Goal: Navigation & Orientation: Understand site structure

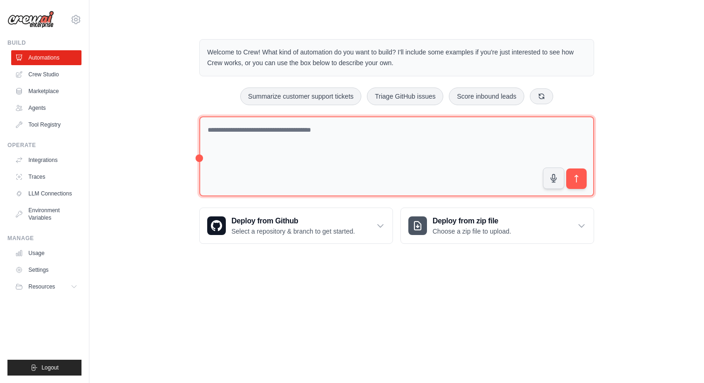
click at [346, 153] on textarea at bounding box center [396, 156] width 395 height 81
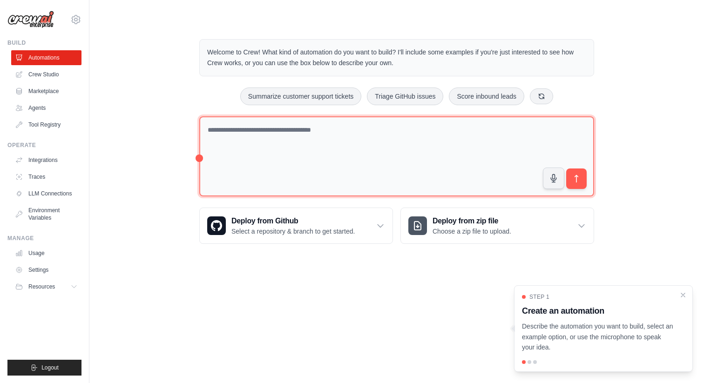
type textarea "*"
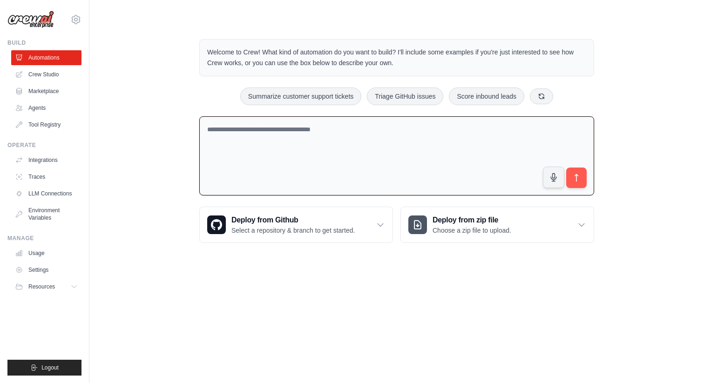
click at [60, 116] on ul "Automations Crew Studio Marketplace Agents Tool Registry" at bounding box center [46, 91] width 70 height 82
click at [56, 111] on link "Agents" at bounding box center [47, 108] width 70 height 15
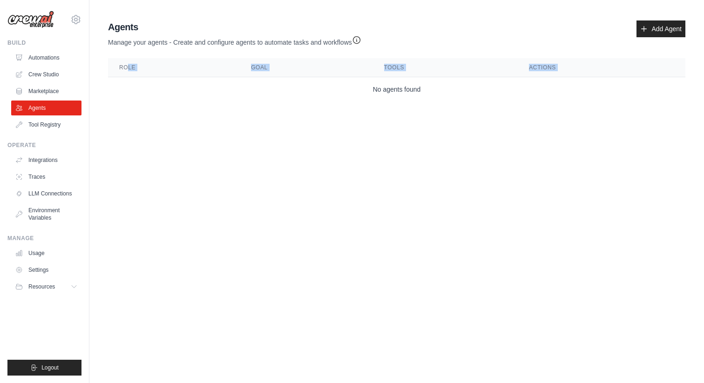
drag, startPoint x: 127, startPoint y: 71, endPoint x: 120, endPoint y: 89, distance: 19.6
click at [125, 79] on table "Role Goal Tools Actions No agents found" at bounding box center [396, 79] width 577 height 43
click at [55, 129] on link "Tool Registry" at bounding box center [47, 124] width 70 height 15
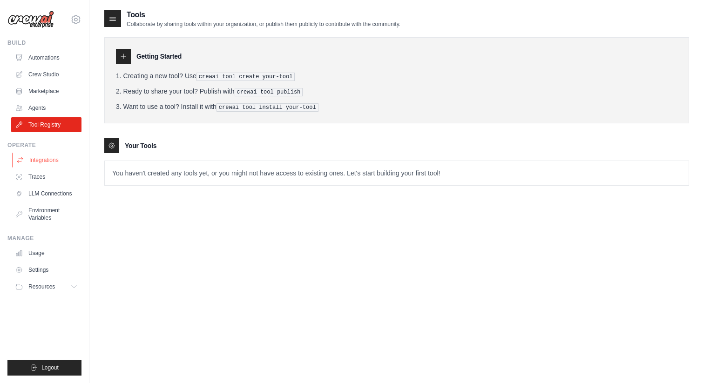
click at [47, 161] on link "Integrations" at bounding box center [47, 160] width 70 height 15
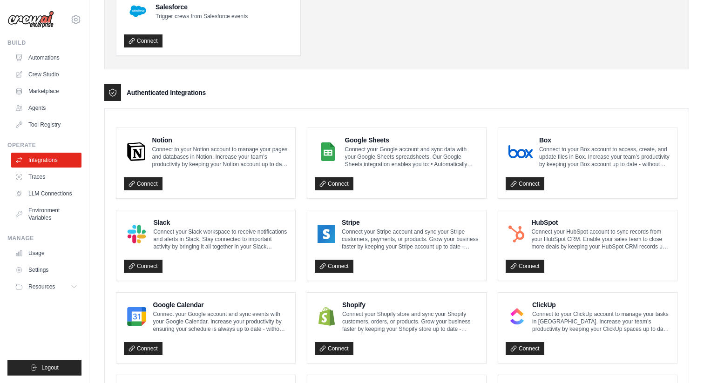
scroll to position [491, 0]
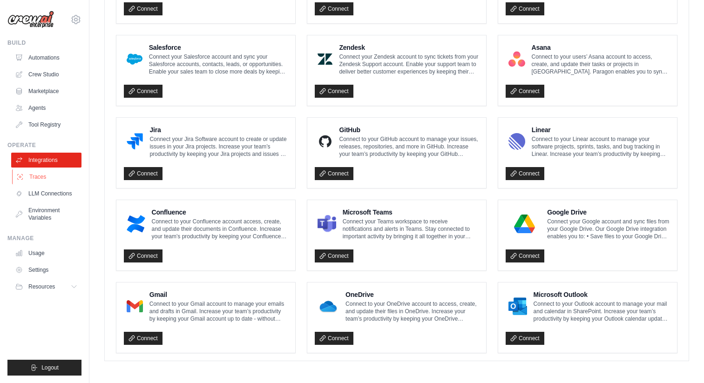
click at [54, 177] on link "Traces" at bounding box center [47, 177] width 70 height 15
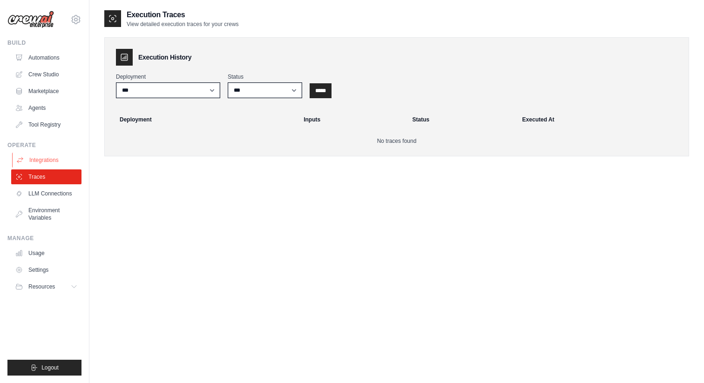
click at [53, 154] on link "Integrations" at bounding box center [47, 160] width 70 height 15
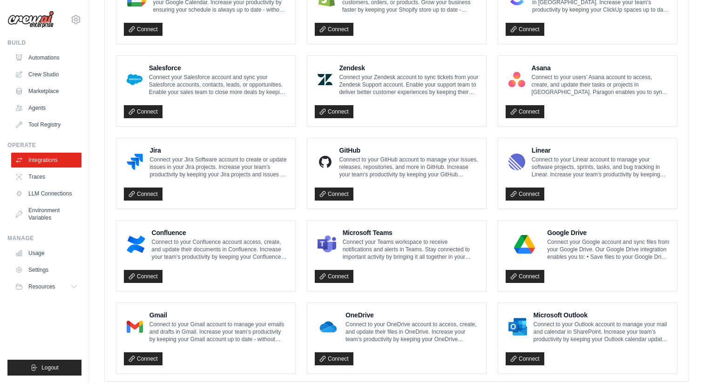
scroll to position [491, 0]
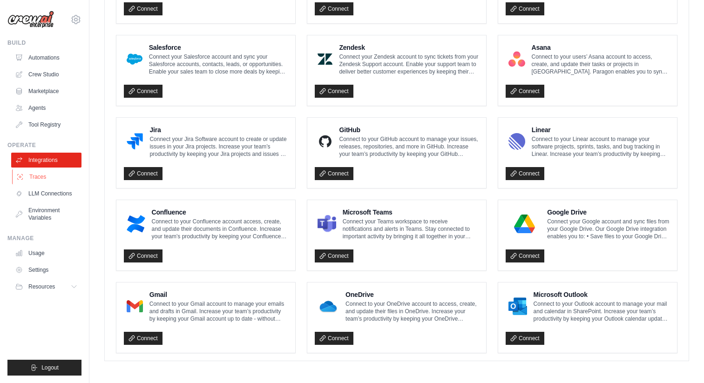
click at [46, 176] on link "Traces" at bounding box center [47, 177] width 70 height 15
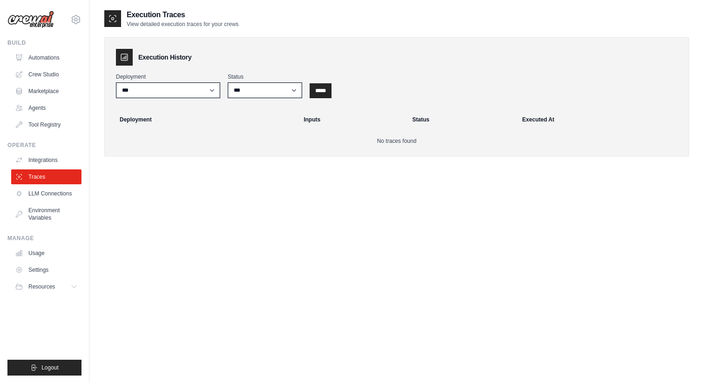
scroll to position [19, 0]
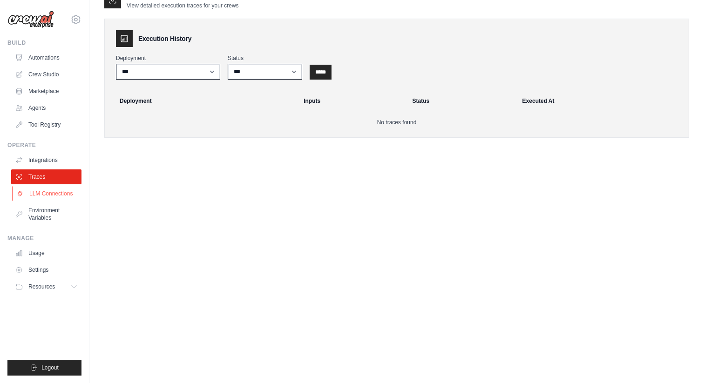
click at [35, 197] on link "LLM Connections" at bounding box center [47, 193] width 70 height 15
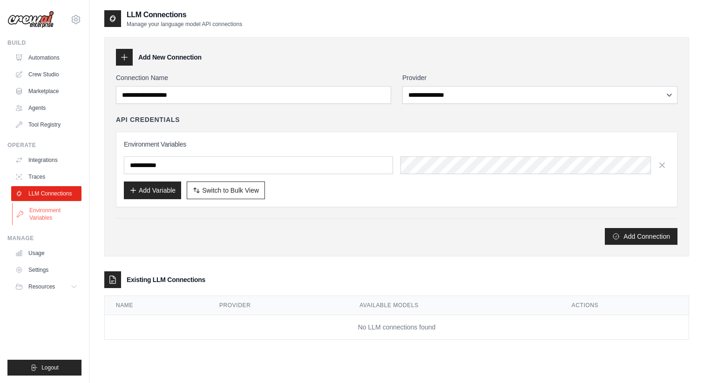
click at [56, 215] on link "Environment Variables" at bounding box center [47, 214] width 70 height 22
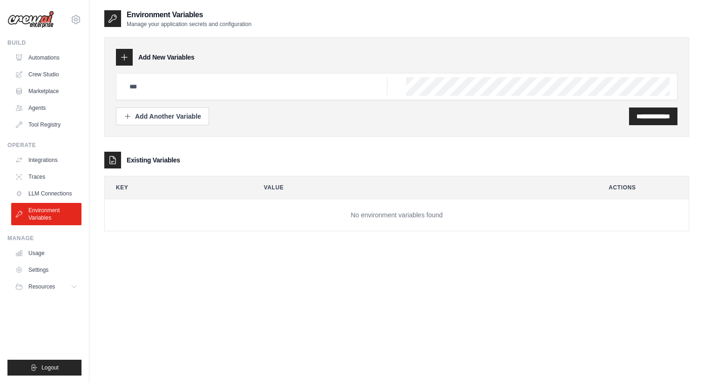
click at [53, 116] on ul "Automations Crew Studio Marketplace Agents Tool Registry" at bounding box center [46, 91] width 70 height 82
click at [53, 124] on link "Tool Registry" at bounding box center [47, 124] width 70 height 15
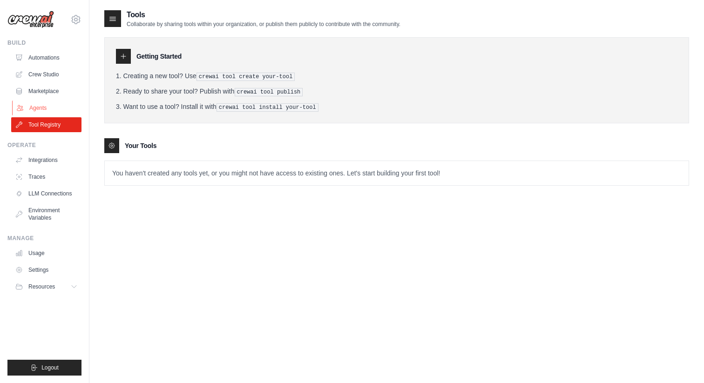
click at [50, 109] on link "Agents" at bounding box center [47, 108] width 70 height 15
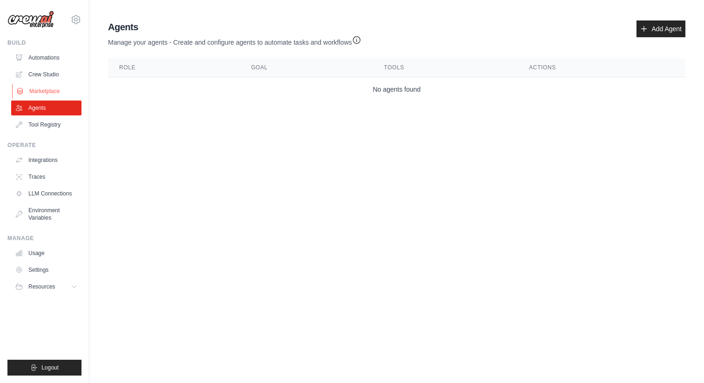
click at [50, 88] on link "Marketplace" at bounding box center [47, 91] width 70 height 15
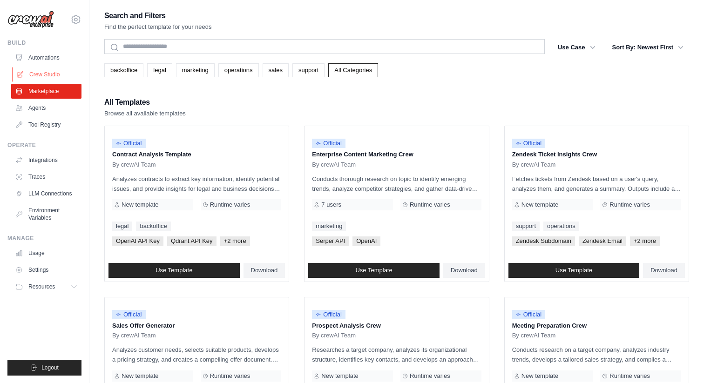
click at [41, 78] on link "Crew Studio" at bounding box center [47, 74] width 70 height 15
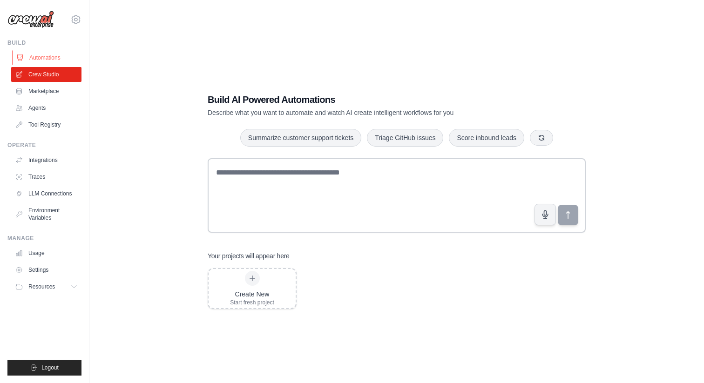
click at [40, 57] on link "Automations" at bounding box center [47, 57] width 70 height 15
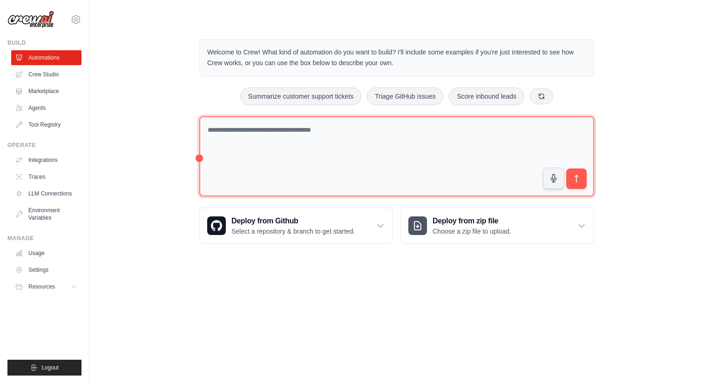
click at [241, 145] on textarea at bounding box center [396, 156] width 395 height 81
